Goal: Task Accomplishment & Management: Use online tool/utility

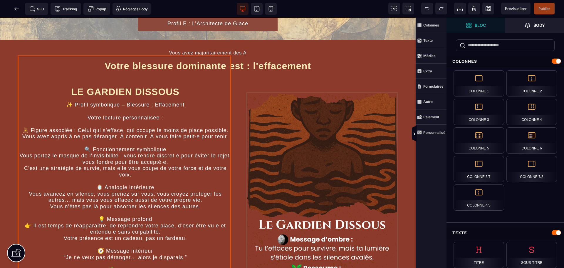
scroll to position [59, 0]
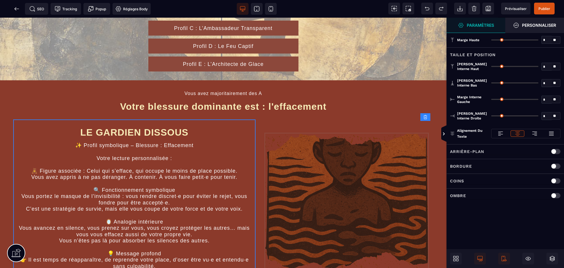
type input "*"
type input "**"
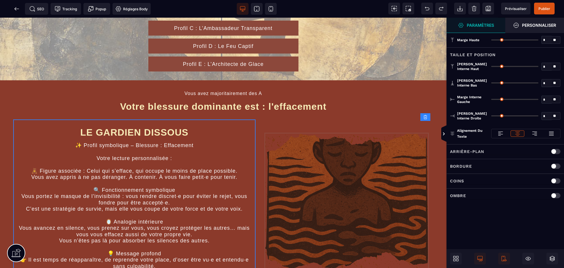
type input "**"
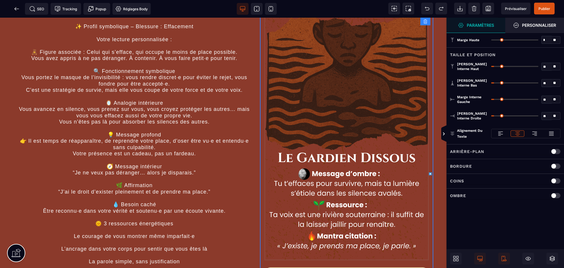
scroll to position [176, 0]
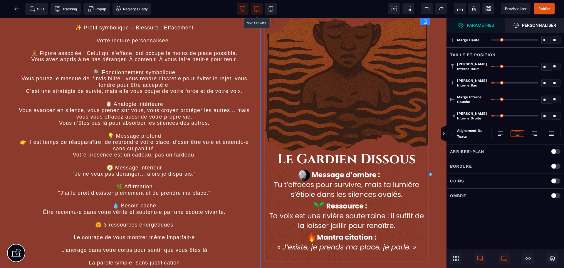
click at [257, 9] on icon at bounding box center [257, 9] width 6 height 6
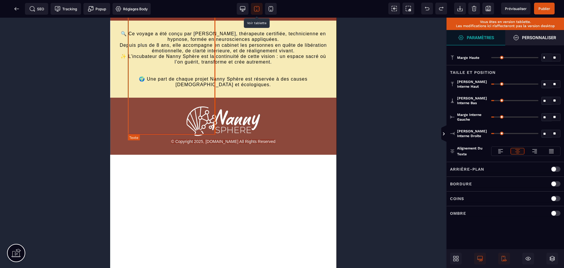
scroll to position [2580, 0]
click at [520, 8] on span "Prévisualiser" at bounding box center [516, 8] width 22 height 4
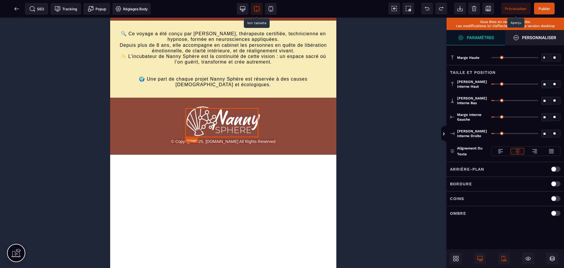
scroll to position [2404, 0]
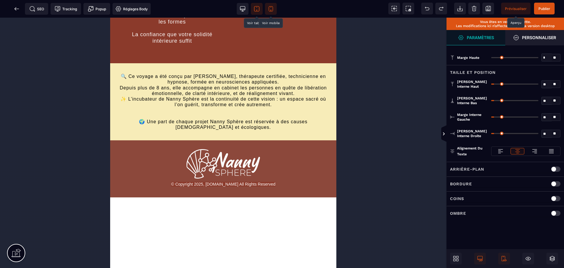
click at [271, 9] on icon at bounding box center [271, 9] width 6 height 6
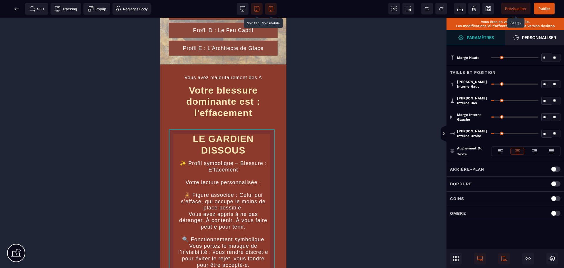
scroll to position [0, 0]
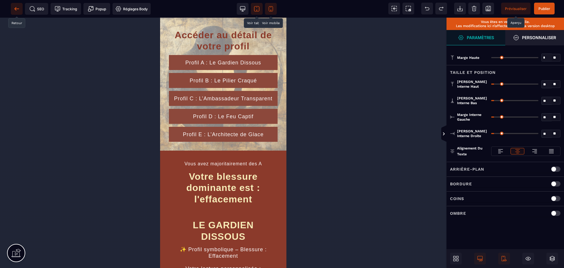
click at [17, 8] on icon at bounding box center [17, 9] width 6 height 6
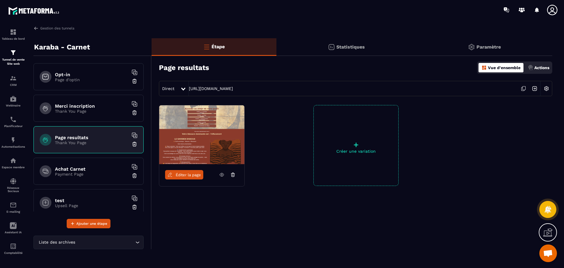
click at [70, 108] on h6 "Merci inscription" at bounding box center [91, 106] width 73 height 6
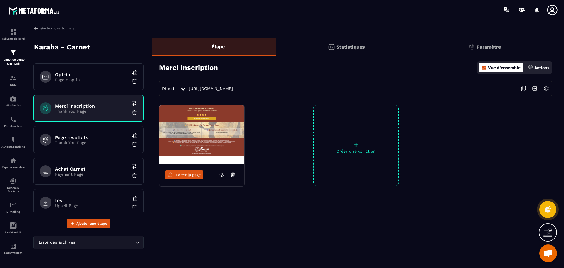
click at [70, 128] on div "Page resultats Thank You Page" at bounding box center [89, 139] width 110 height 27
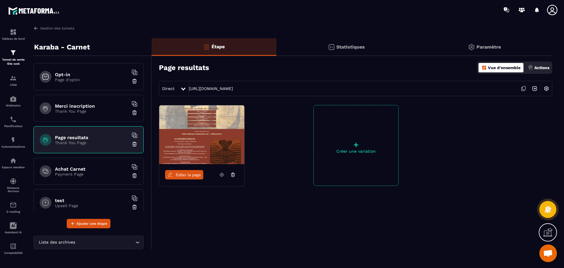
click at [181, 175] on span "Éditer la page" at bounding box center [188, 175] width 25 height 4
